Goal: Information Seeking & Learning: Learn about a topic

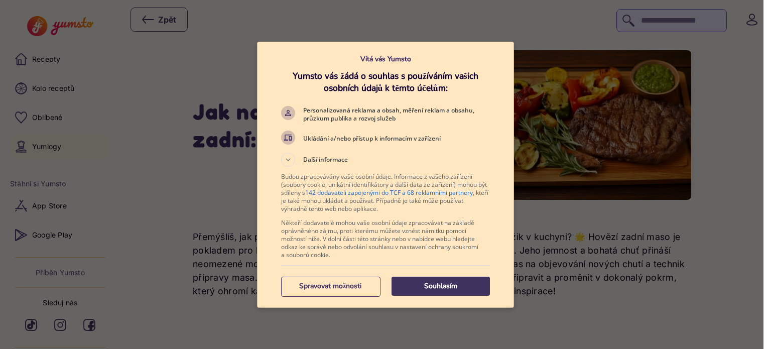
click at [426, 286] on p "Souhlasím" at bounding box center [441, 286] width 98 height 10
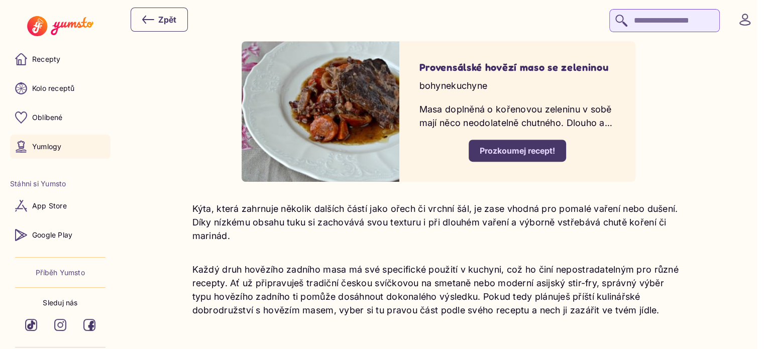
scroll to position [545, 0]
click at [515, 150] on div "Prozkoumej recept!" at bounding box center [517, 151] width 75 height 11
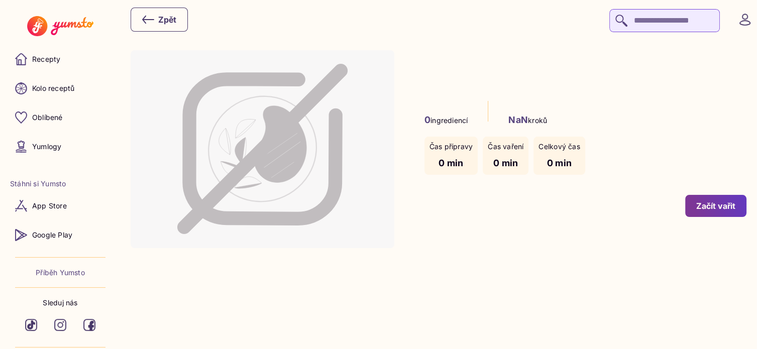
type input "*"
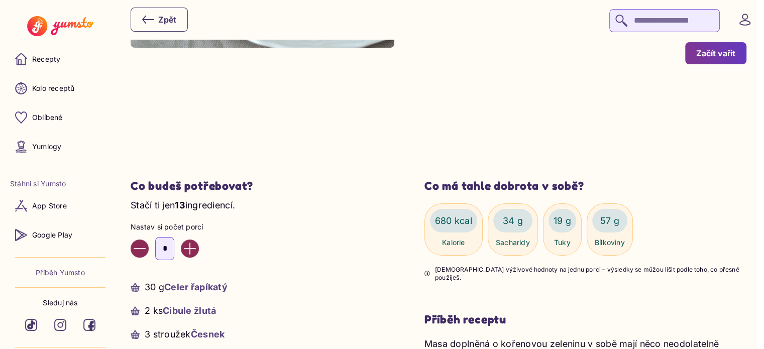
scroll to position [198, 0]
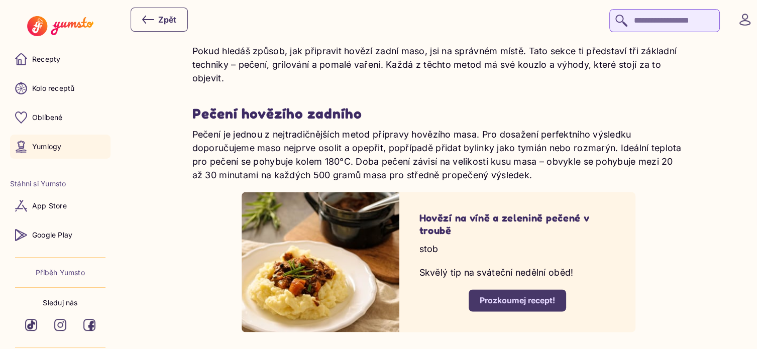
scroll to position [1561, 0]
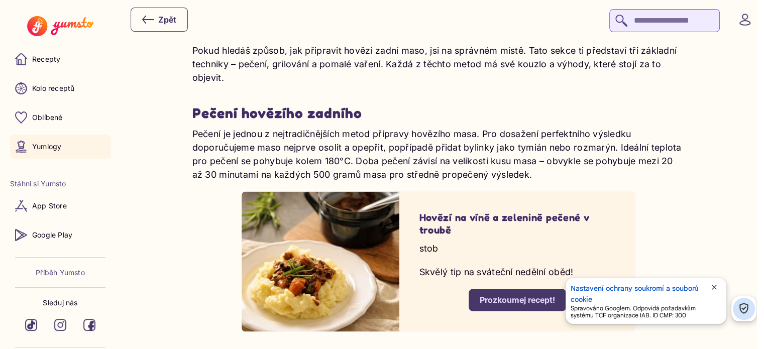
click at [512, 298] on div "Prozkoumej recept!" at bounding box center [517, 299] width 75 height 11
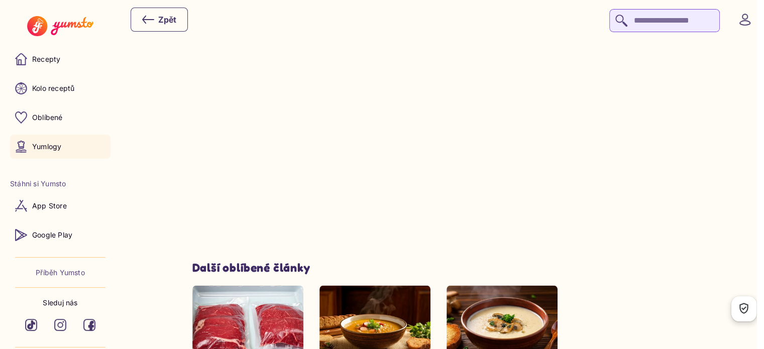
scroll to position [5278, 0]
